Goal: Transaction & Acquisition: Obtain resource

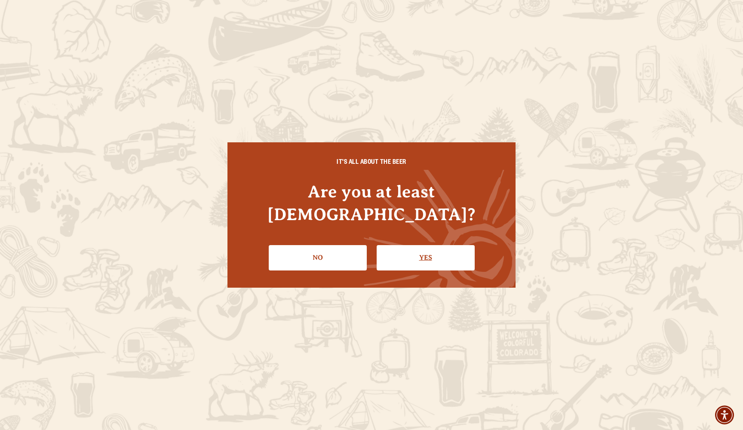
click at [421, 245] on link "Yes" at bounding box center [426, 257] width 98 height 25
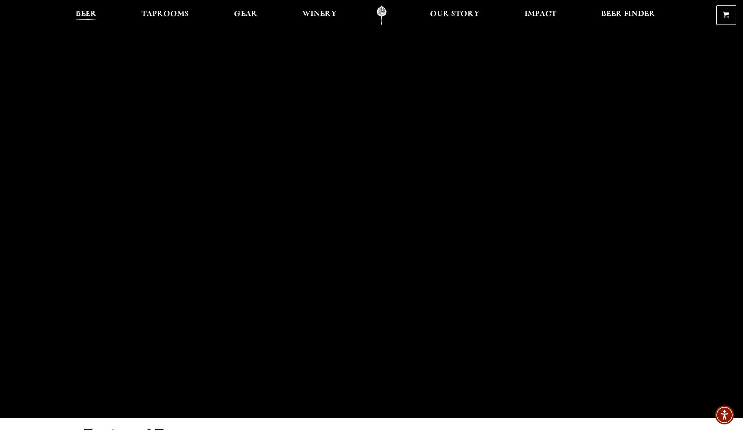
click at [89, 16] on span "Beer" at bounding box center [86, 14] width 21 height 7
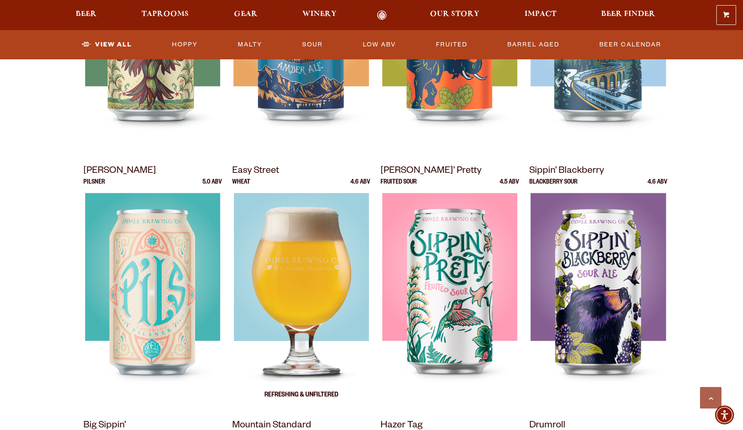
scroll to position [523, 0]
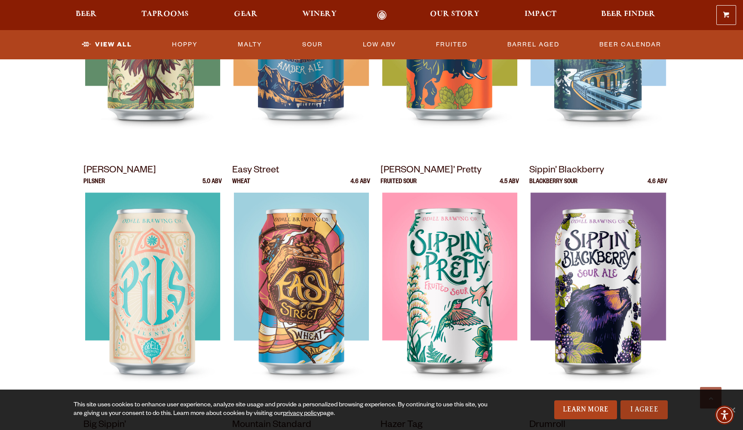
click at [664, 415] on link "I Agree" at bounding box center [644, 409] width 47 height 19
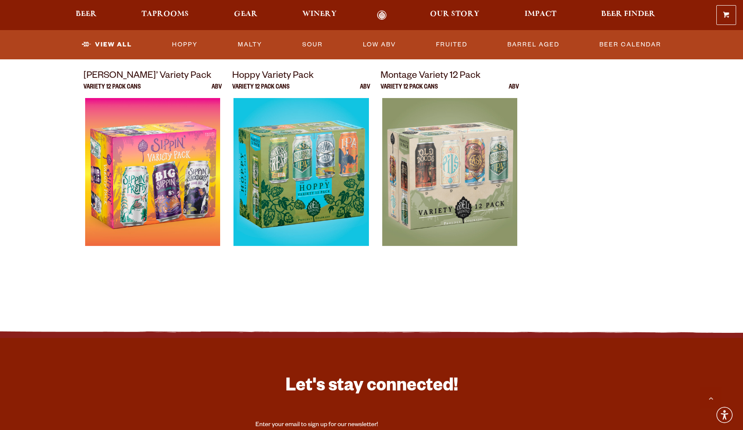
scroll to position [1738, 0]
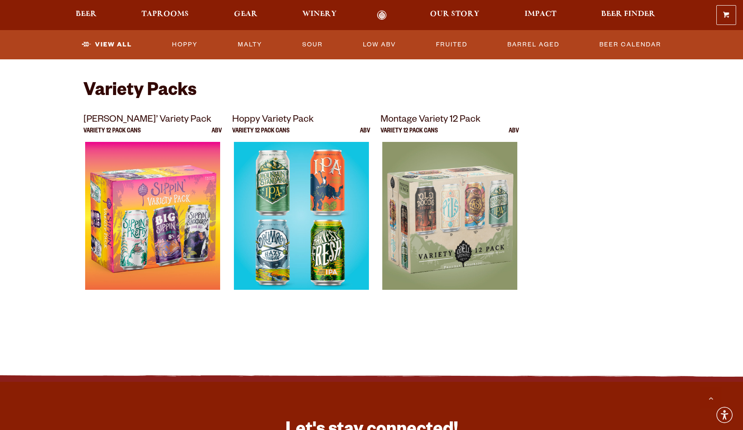
click at [327, 231] on img at bounding box center [301, 249] width 135 height 215
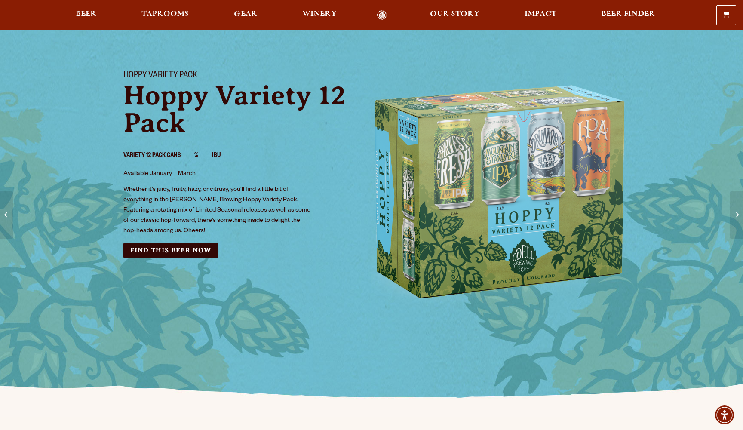
scroll to position [34, 0]
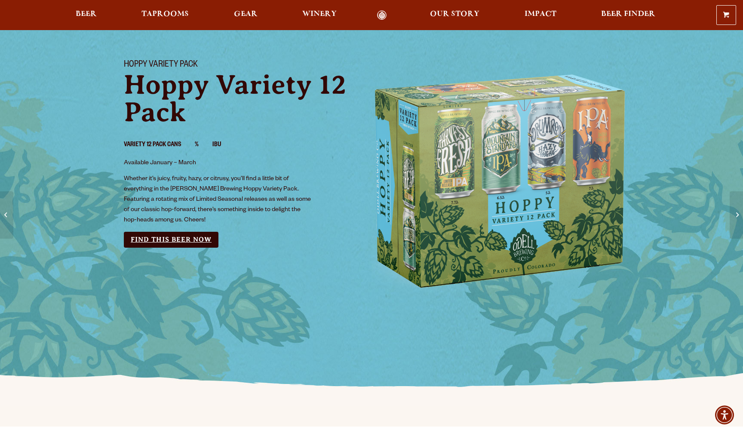
click at [183, 241] on link "Find this Beer Now" at bounding box center [171, 240] width 95 height 16
